Goal: Information Seeking & Learning: Learn about a topic

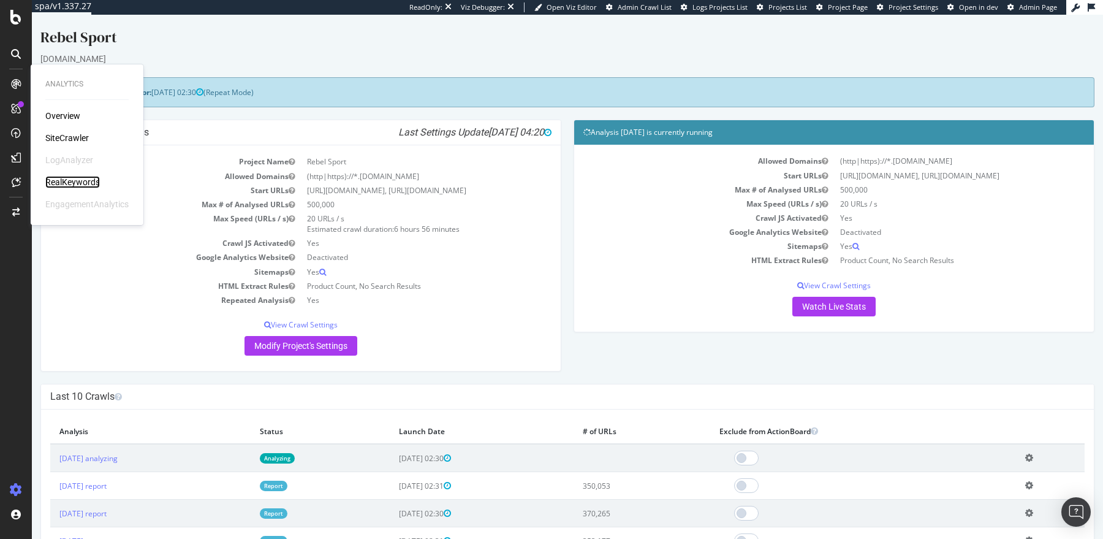
click at [81, 183] on div "RealKeywords" at bounding box center [72, 182] width 55 height 12
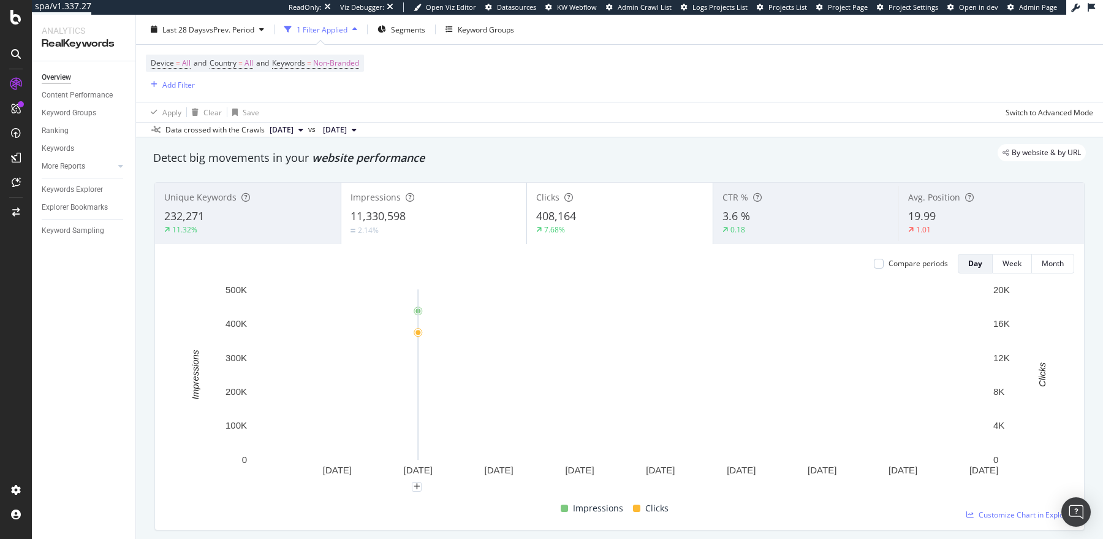
scroll to position [31, 0]
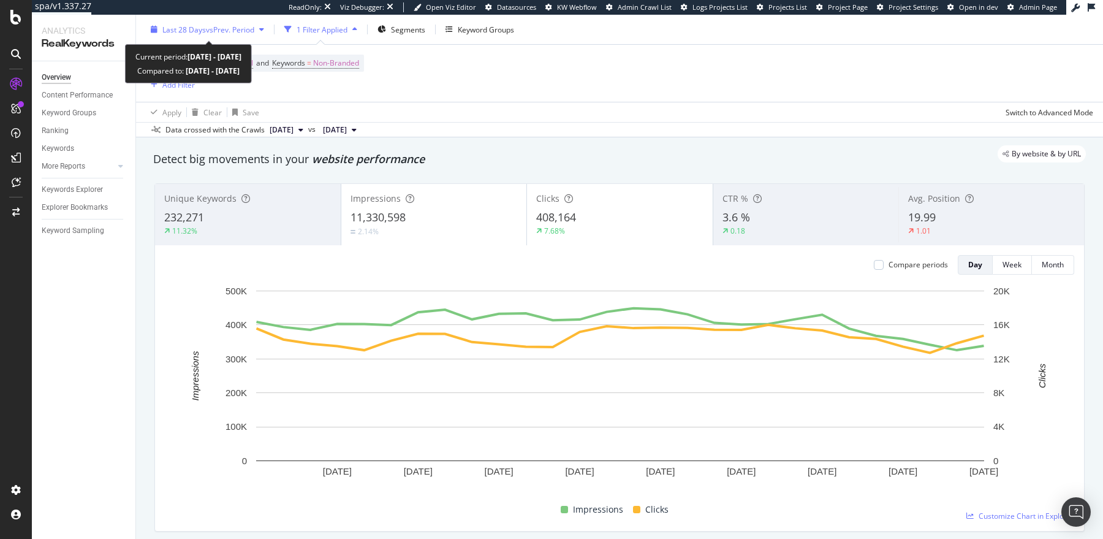
click at [197, 26] on span "Last 28 Days" at bounding box center [184, 29] width 44 height 10
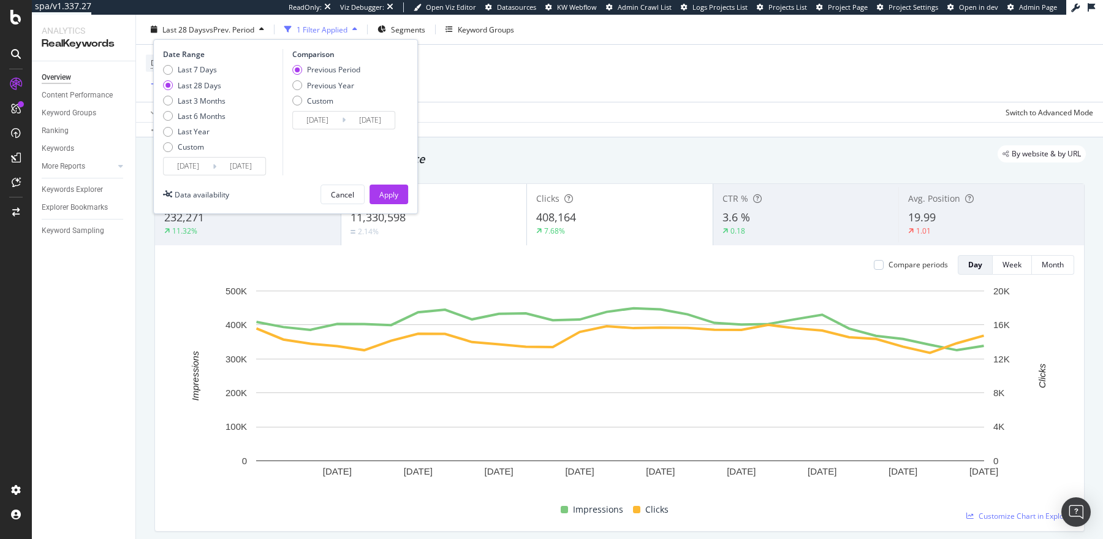
click at [218, 105] on div "Last 7 Days Last 28 Days Last 3 Months Last 6 Months Last Year Custom" at bounding box center [194, 110] width 63 height 93
click at [215, 103] on div "Last 3 Months" at bounding box center [202, 100] width 48 height 10
type input "[DATE]"
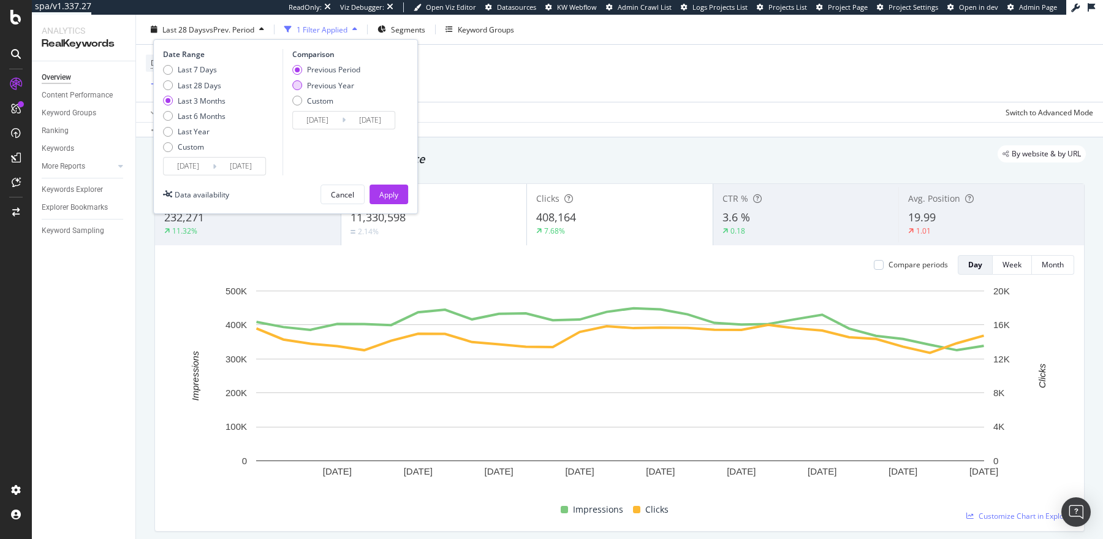
click at [326, 82] on div "Previous Year" at bounding box center [330, 85] width 47 height 10
type input "[DATE]"
click at [388, 194] on div "Apply" at bounding box center [388, 194] width 19 height 10
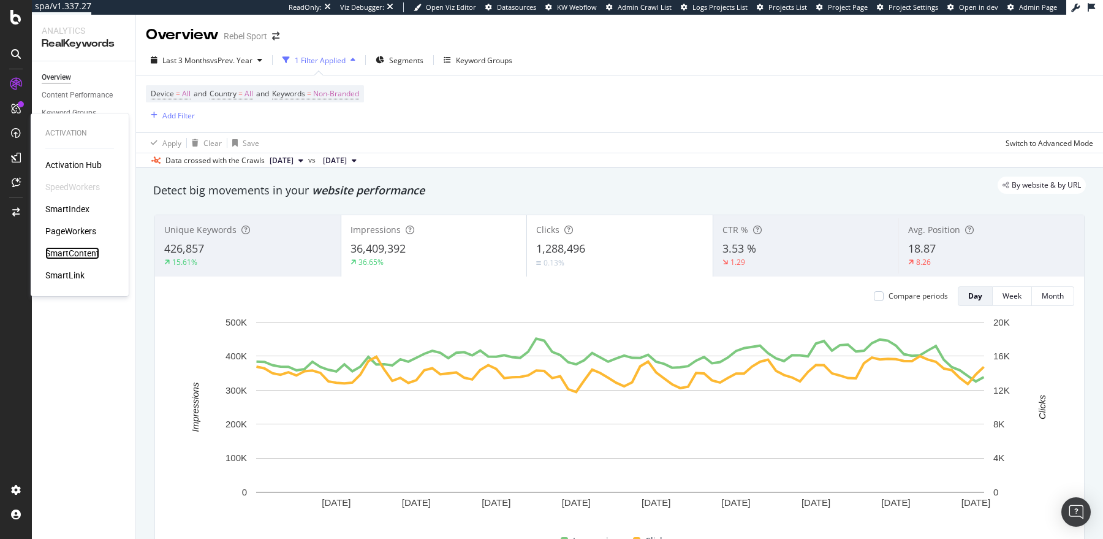
click at [85, 253] on div "SmartContent" at bounding box center [72, 253] width 54 height 12
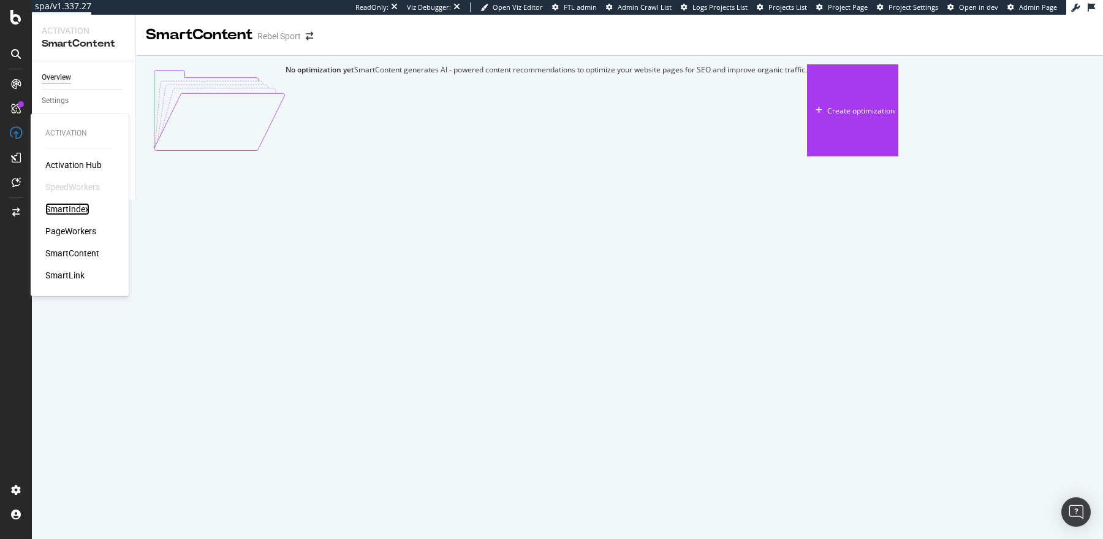
click at [63, 208] on div "SmartIndex" at bounding box center [67, 209] width 44 height 12
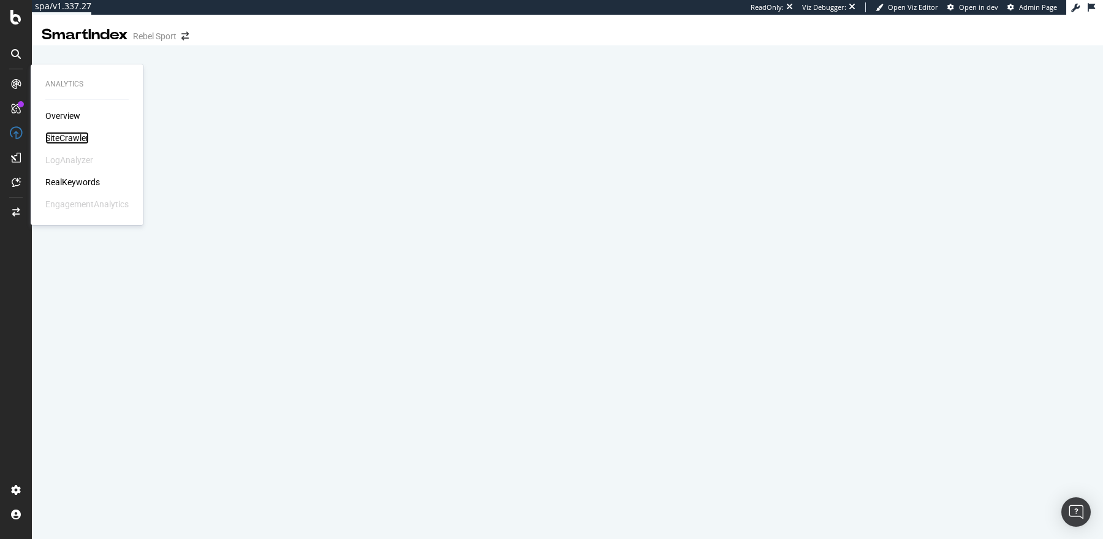
click at [64, 134] on div "SiteCrawler" at bounding box center [67, 138] width 44 height 12
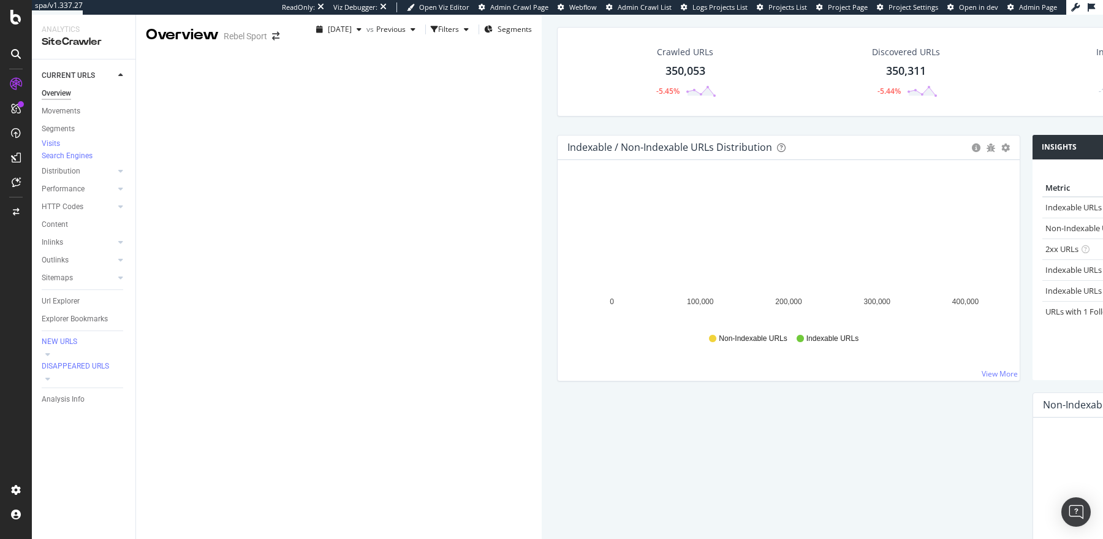
scroll to position [98, 0]
